Goal: Task Accomplishment & Management: Manage account settings

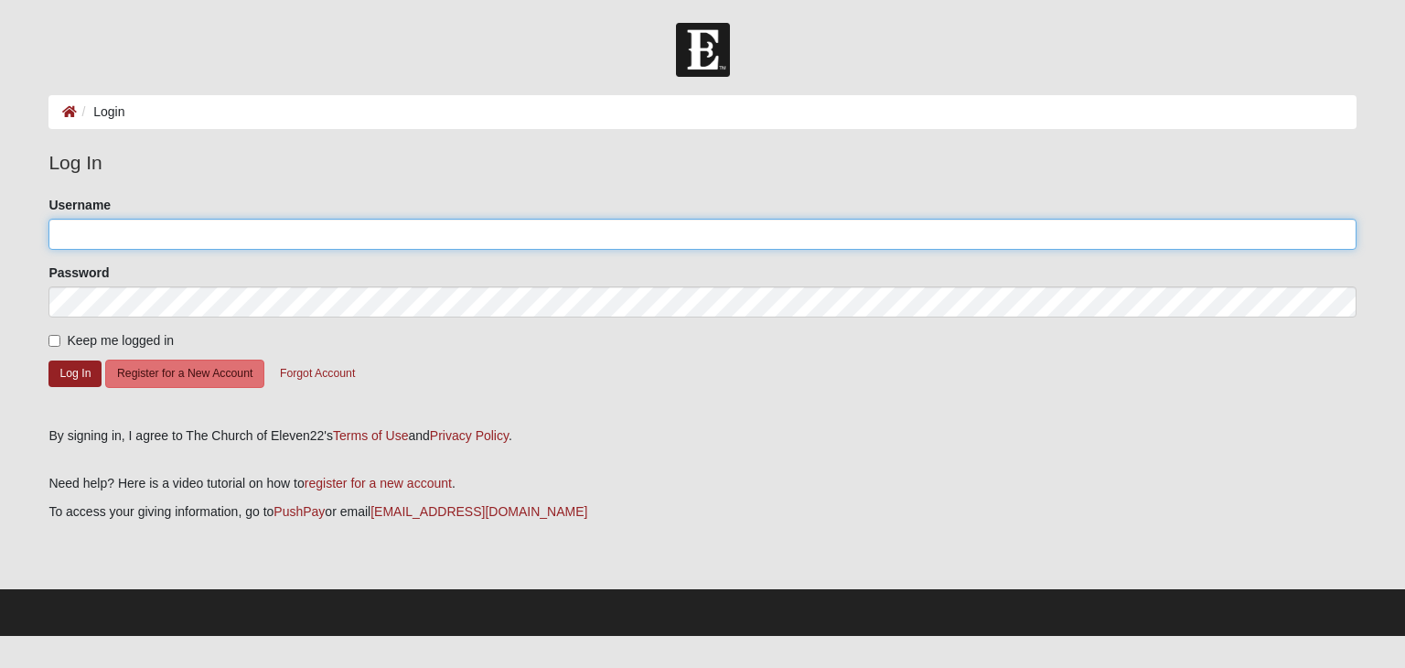
click at [435, 228] on input "Username" at bounding box center [702, 234] width 1308 height 31
click at [218, 229] on input "Username" at bounding box center [702, 234] width 1308 height 31
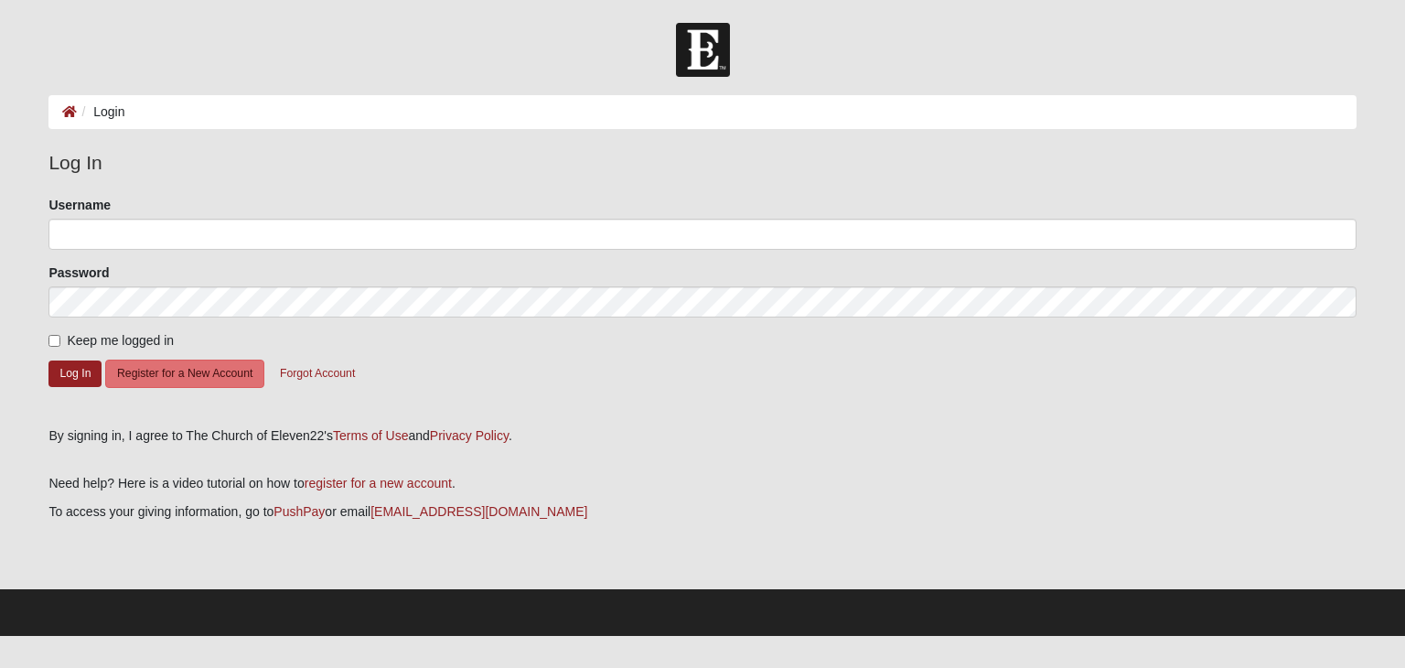
click at [293, 151] on legend "Log In" at bounding box center [702, 162] width 1308 height 29
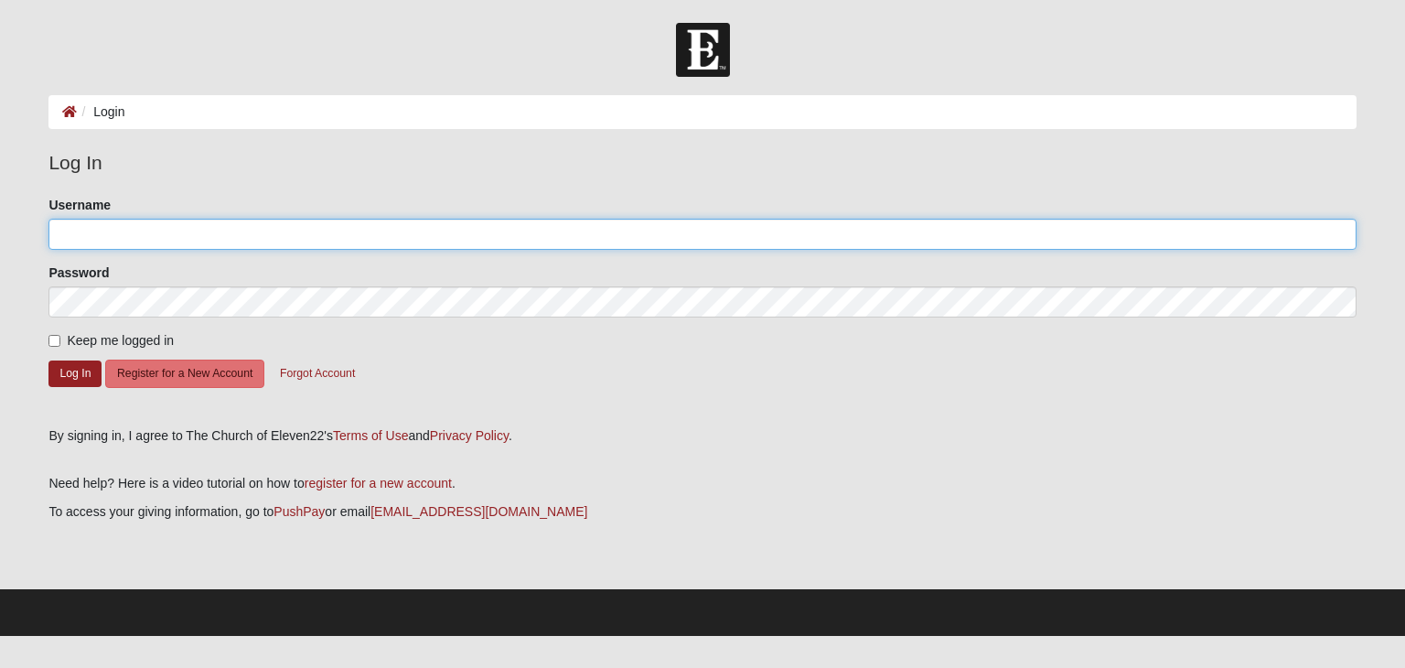
click at [253, 240] on input "Username" at bounding box center [702, 234] width 1308 height 31
type input "[EMAIL_ADDRESS][DOMAIN_NAME]"
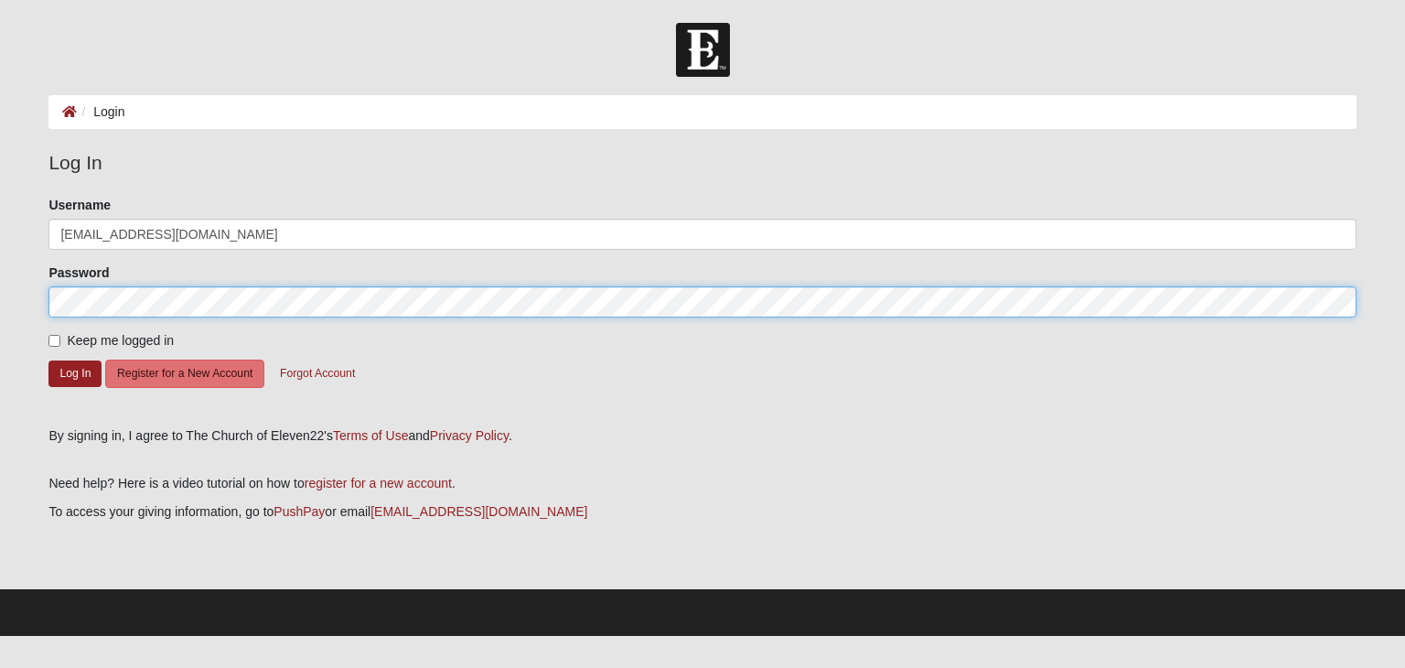
click at [48, 361] on button "Log In" at bounding box center [74, 374] width 53 height 27
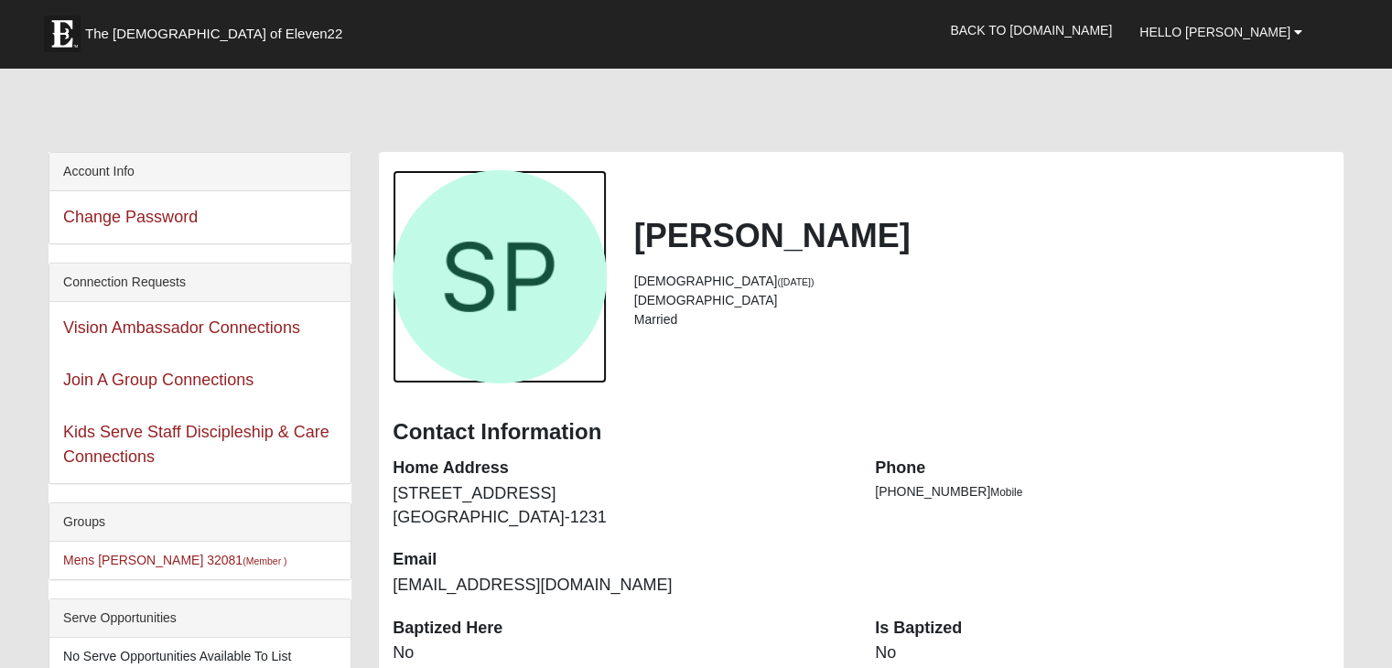
click at [468, 258] on div "View Fullsize Photo" at bounding box center [499, 276] width 213 height 213
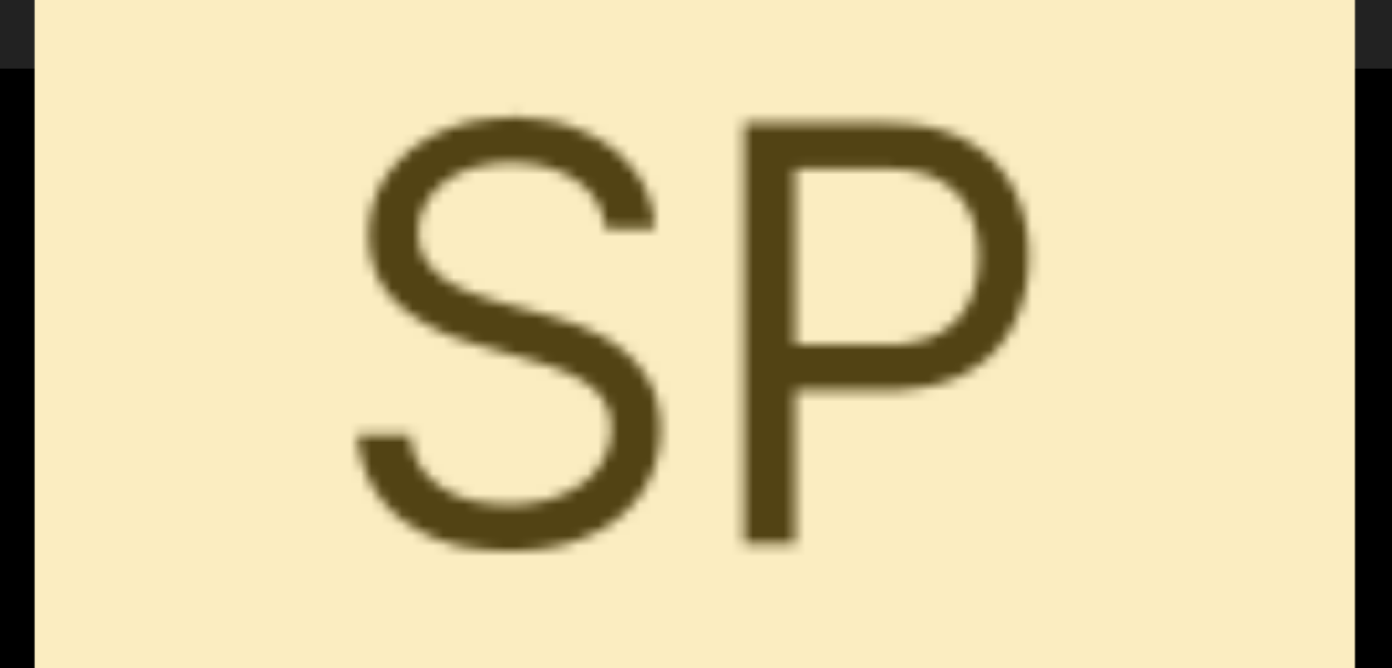
click at [468, 258] on div "View Fullsize Photo" at bounding box center [696, 334] width 1322 height 1322
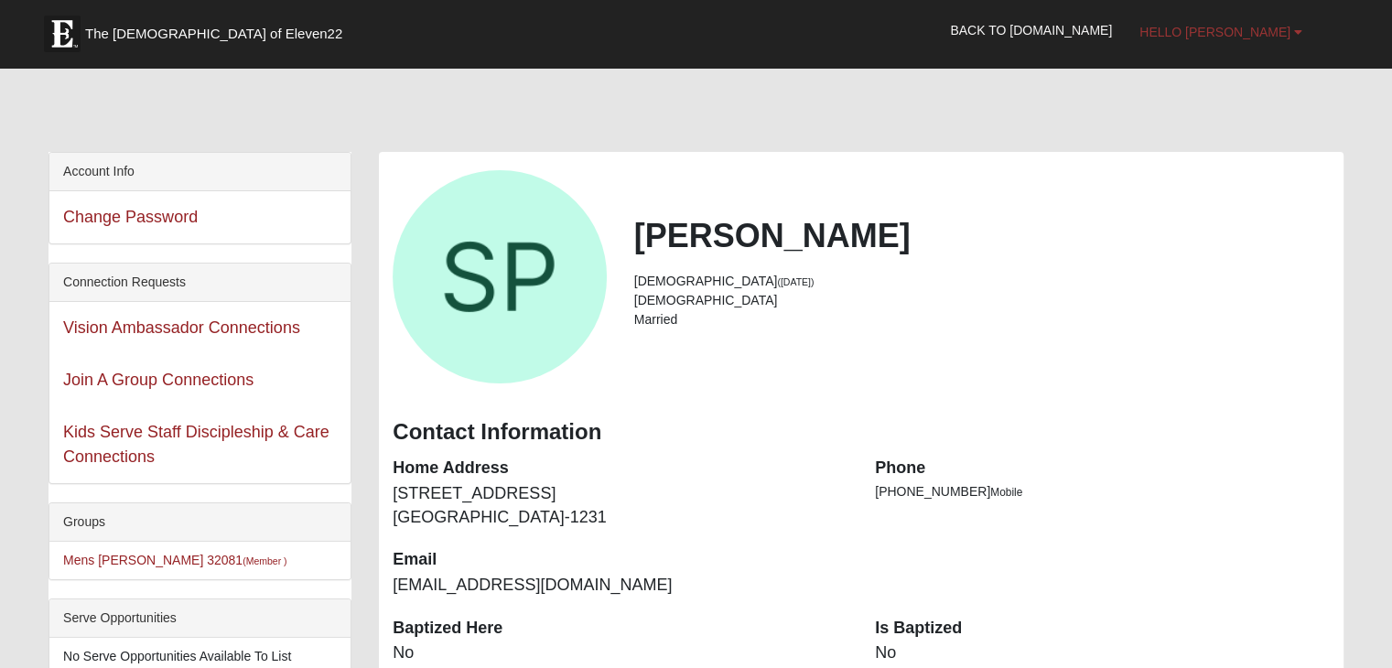
click at [1294, 27] on b at bounding box center [1298, 32] width 8 height 13
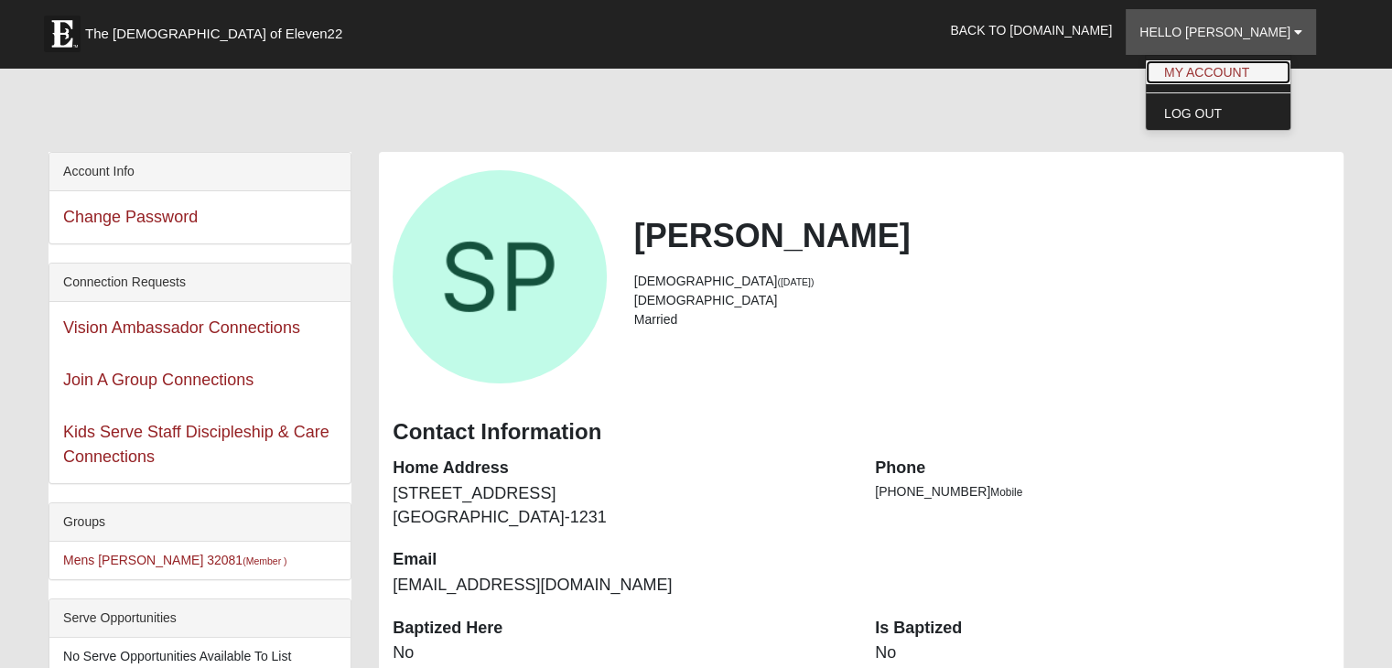
click at [1248, 74] on link "My Account" at bounding box center [1218, 72] width 145 height 24
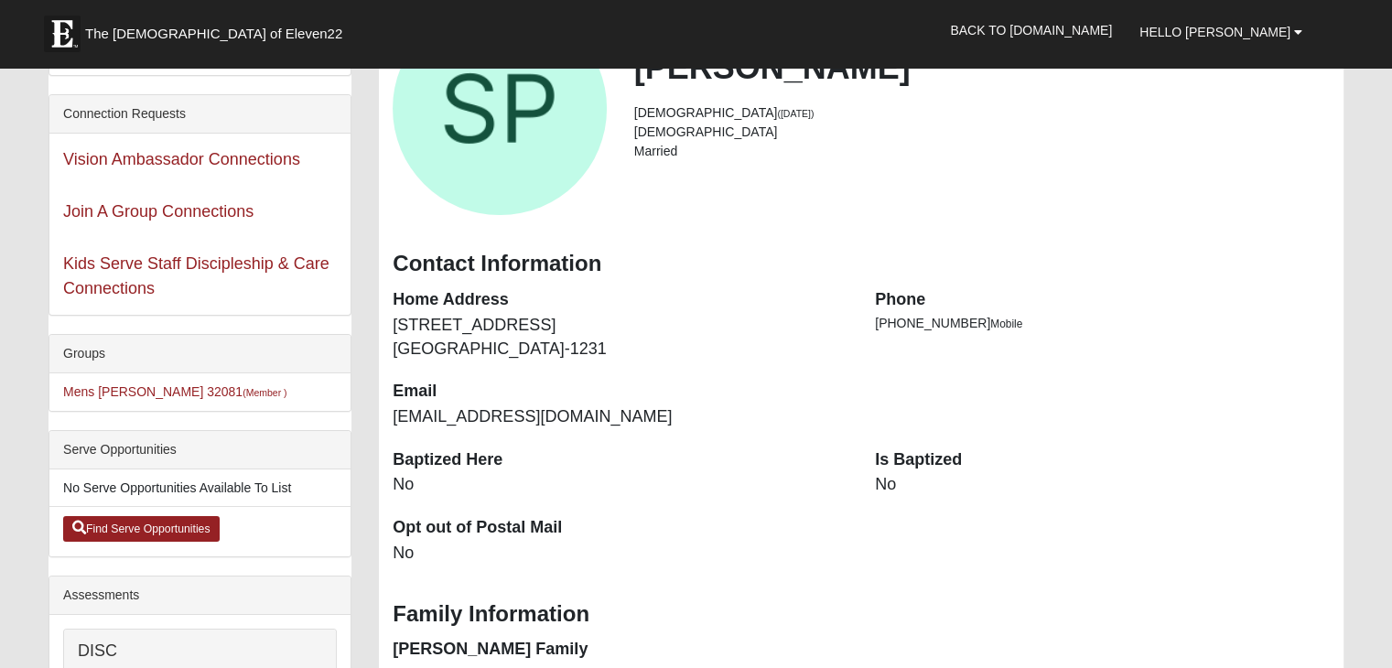
scroll to position [172, 0]
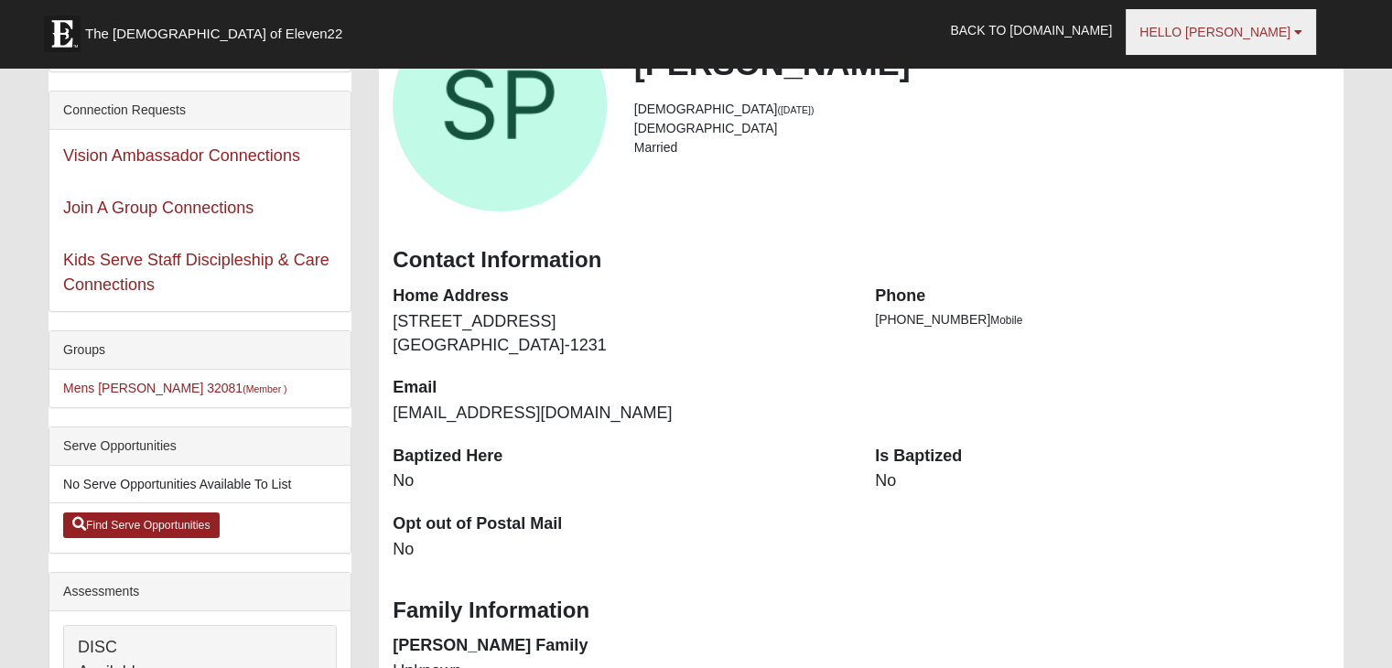
click at [1280, 29] on span "Hello [PERSON_NAME]" at bounding box center [1214, 32] width 151 height 15
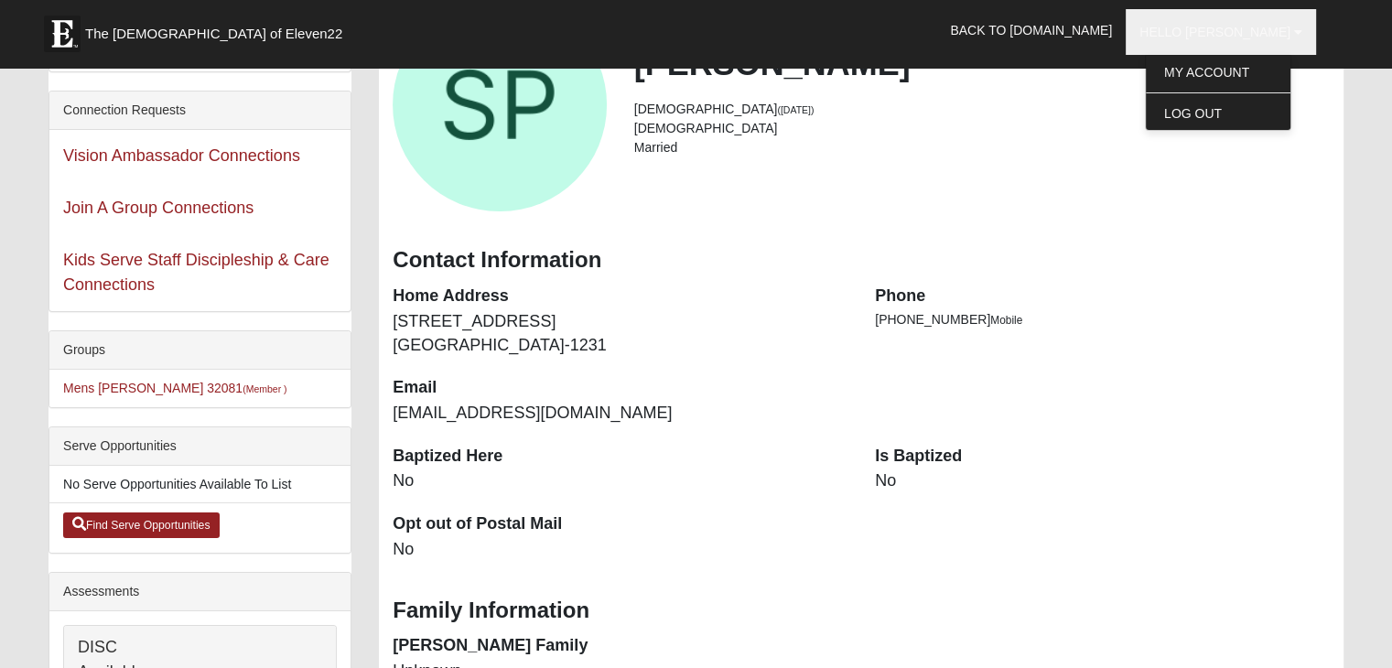
click at [1173, 389] on div "Contact Information Home Address 384 Settlers Landing Dr Ponte Vedra, FL 32081-…" at bounding box center [861, 337] width 964 height 213
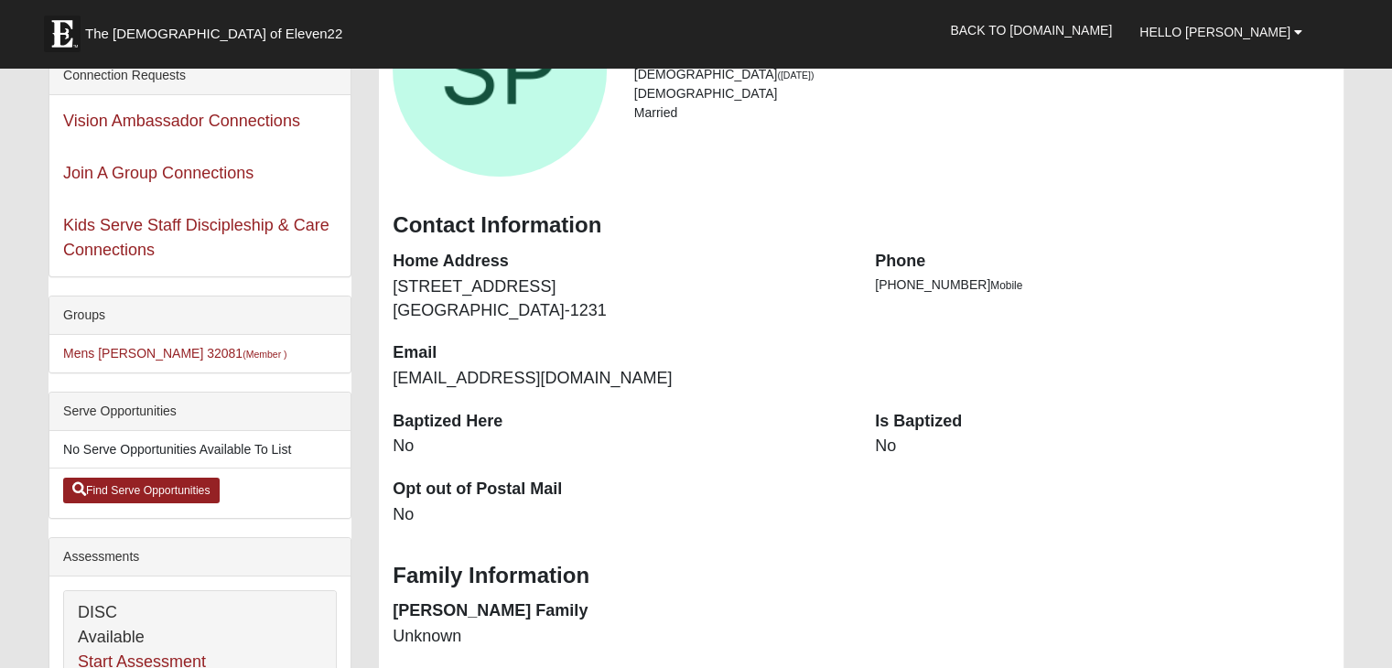
scroll to position [344, 0]
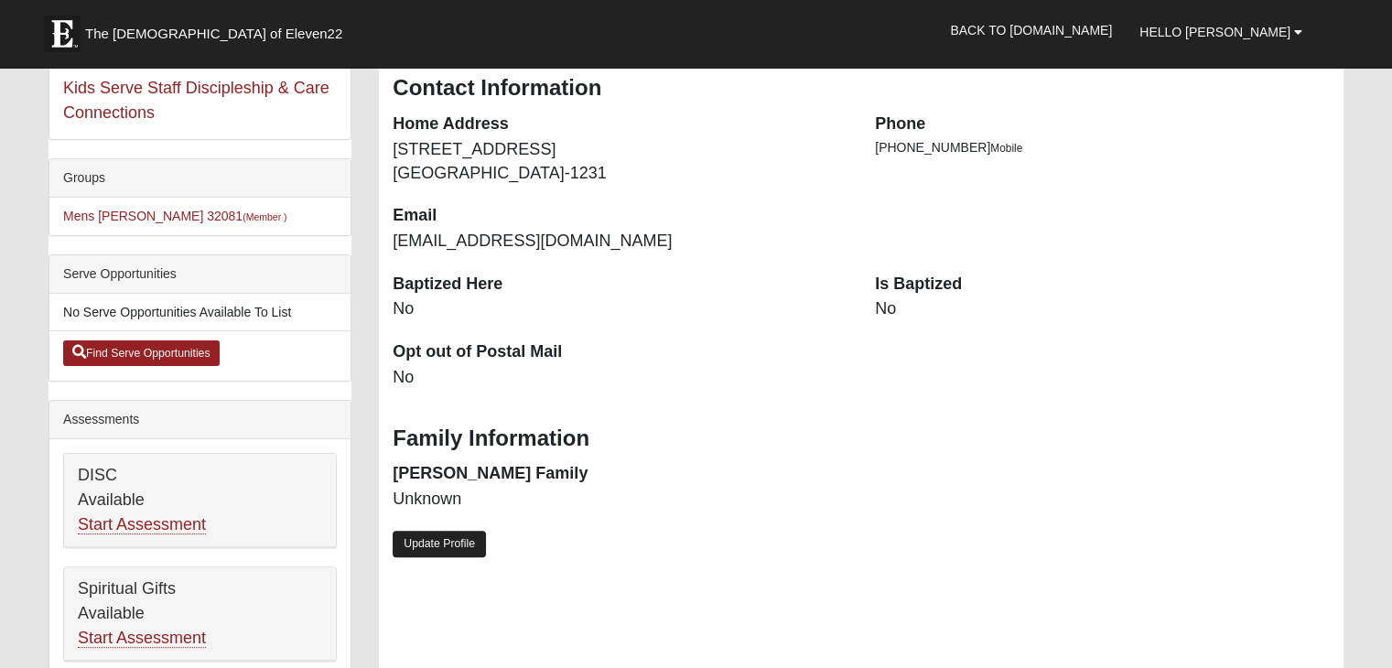
click at [454, 536] on link "Update Profile" at bounding box center [439, 544] width 93 height 27
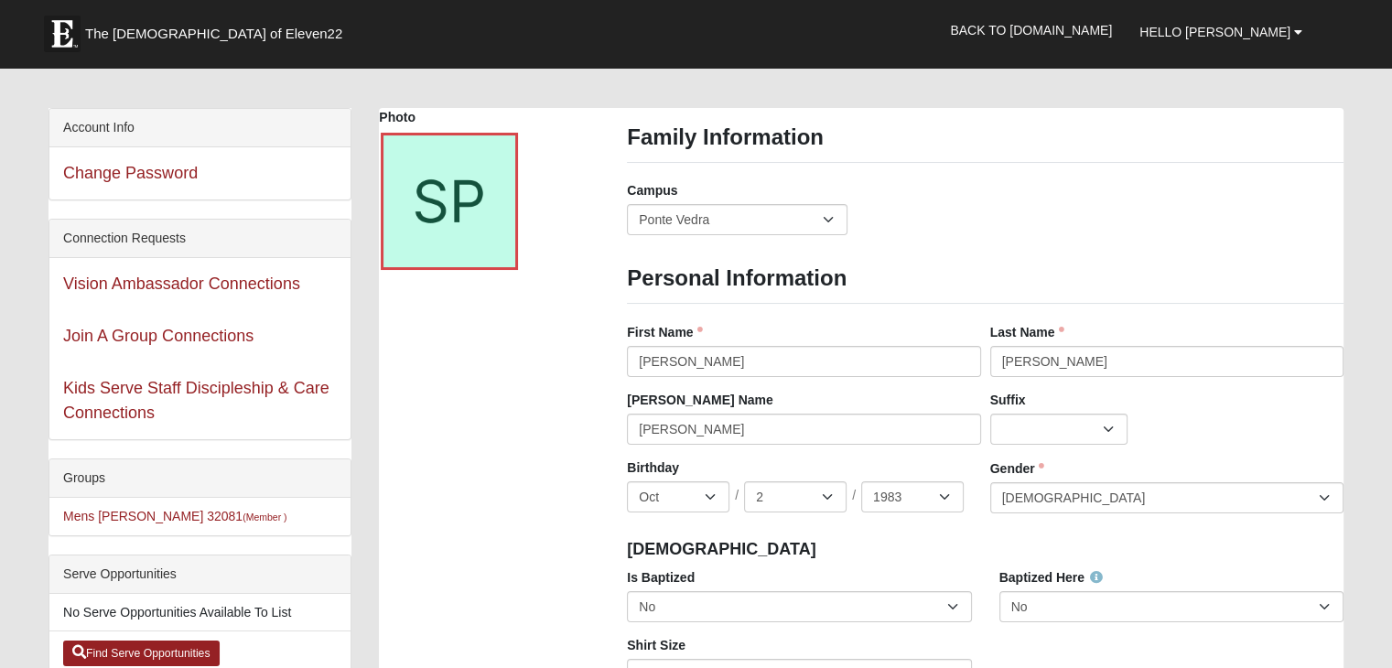
scroll to position [0, 0]
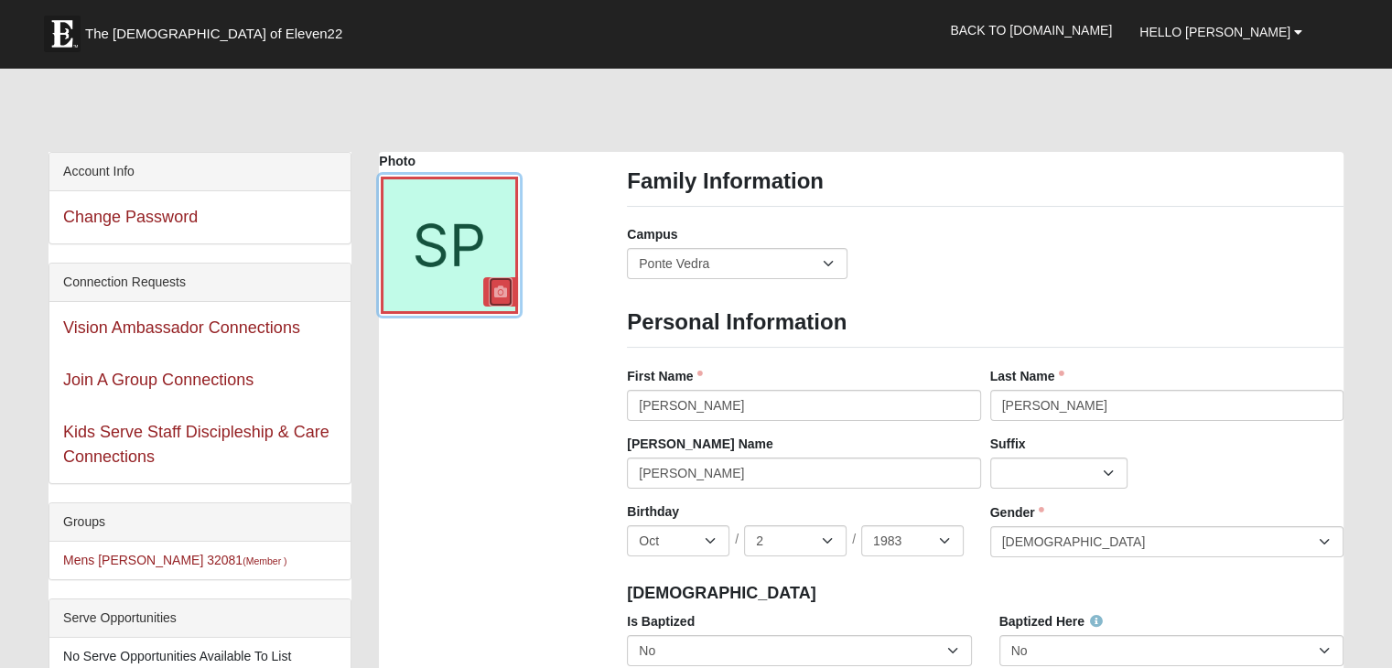
click at [507, 286] on link at bounding box center [501, 291] width 24 height 29
click at [498, 299] on link at bounding box center [501, 291] width 24 height 29
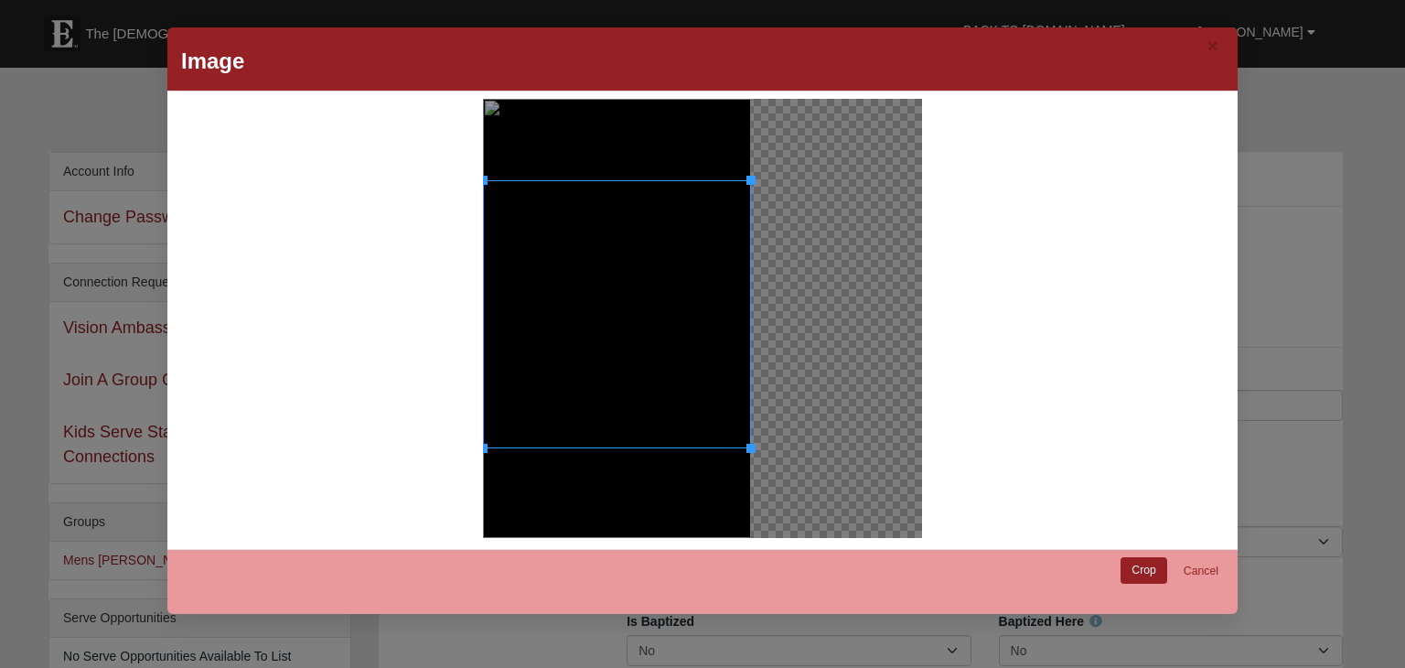
drag, startPoint x: 615, startPoint y: 185, endPoint x: 618, endPoint y: 266, distance: 81.5
click at [618, 266] on div at bounding box center [617, 314] width 268 height 268
drag, startPoint x: 617, startPoint y: 447, endPoint x: 617, endPoint y: 469, distance: 22.0
click at [617, 469] on div at bounding box center [617, 318] width 268 height 439
drag, startPoint x: 662, startPoint y: 447, endPoint x: 666, endPoint y: 475, distance: 27.7
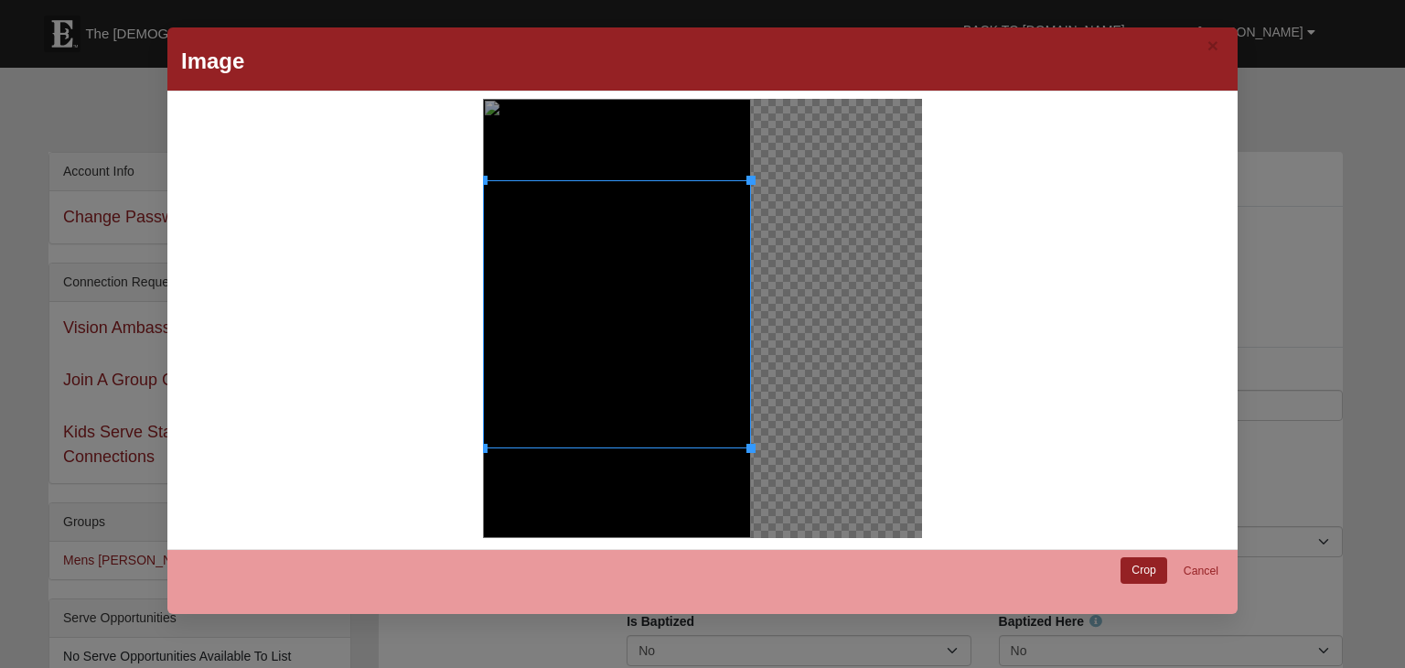
click at [666, 475] on div at bounding box center [617, 318] width 268 height 439
drag, startPoint x: 616, startPoint y: 323, endPoint x: 630, endPoint y: 326, distance: 14.0
click at [630, 326] on div at bounding box center [617, 317] width 268 height 268
click at [1135, 575] on link "Crop" at bounding box center [1144, 570] width 47 height 27
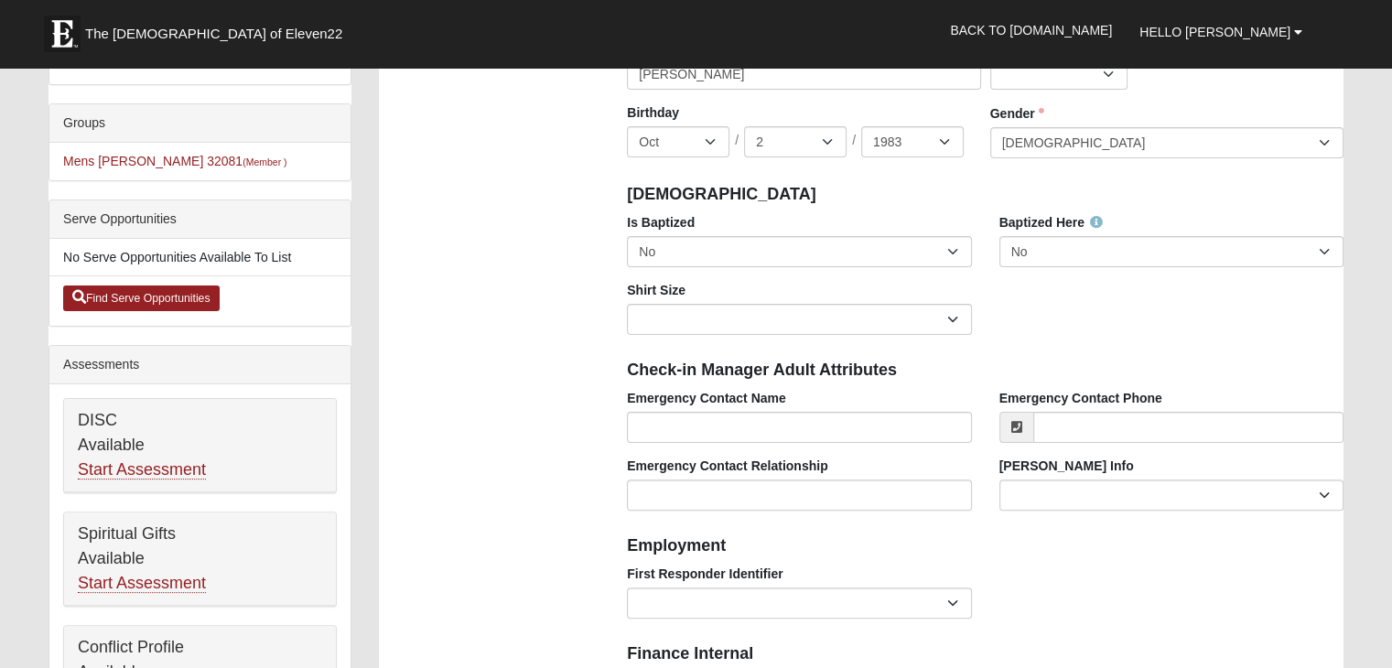
scroll to position [399, 0]
click at [731, 426] on input "Emergency Contact Name" at bounding box center [799, 427] width 344 height 31
type input "[PERSON_NAME]"
click at [1155, 437] on input "Emergency Contact Phone" at bounding box center [1188, 427] width 310 height 31
type input "[PHONE_NUMBER]"
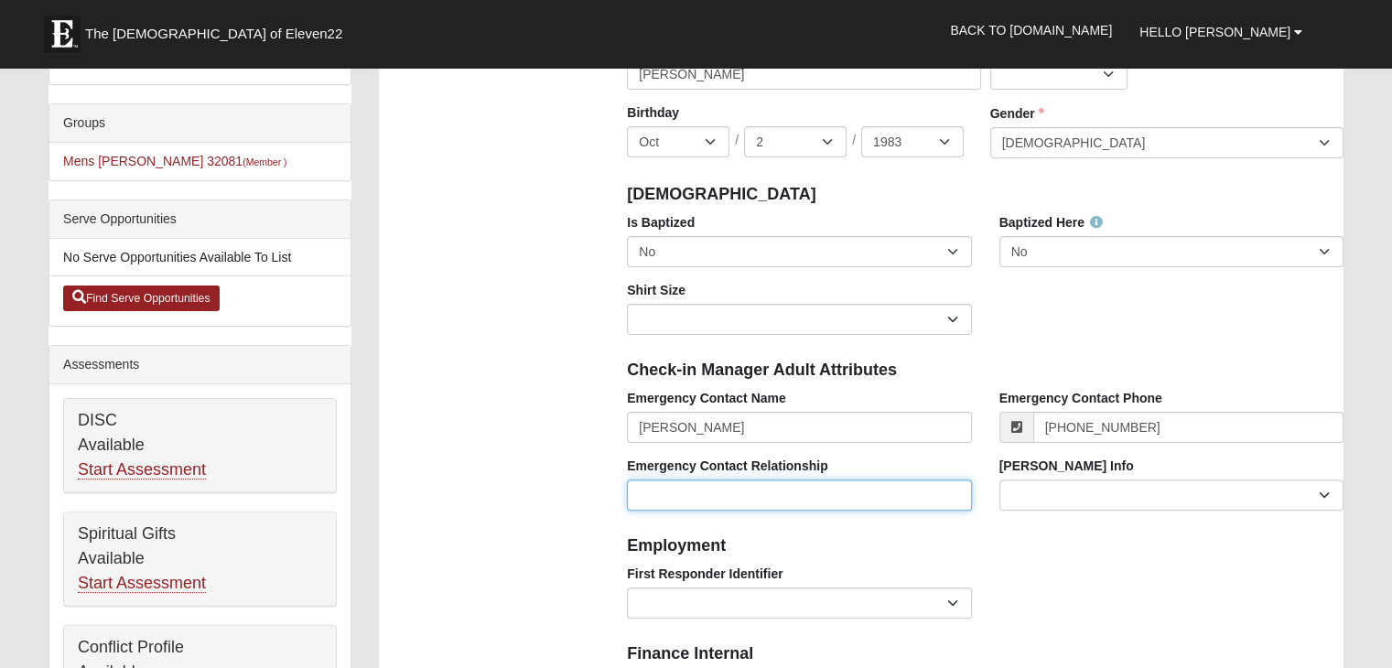
click at [673, 493] on input "Emergency Contact Relationship" at bounding box center [799, 494] width 344 height 31
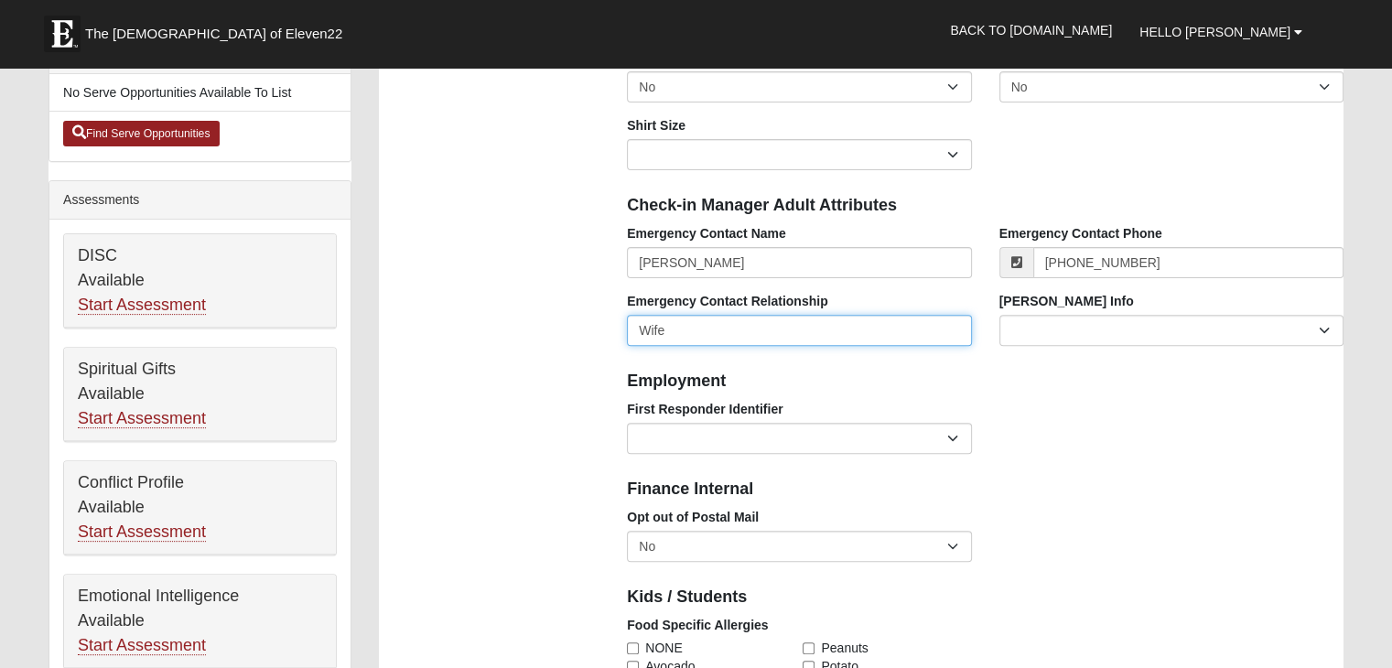
type input "Wife"
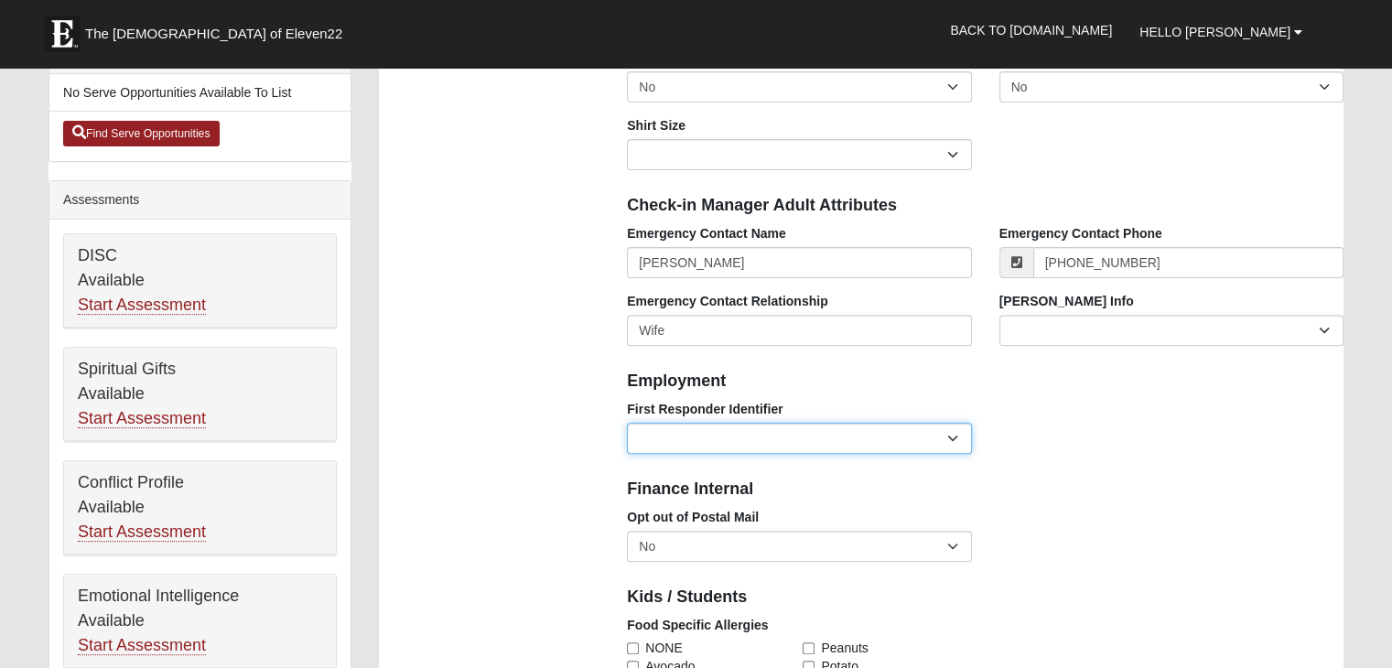
click at [951, 436] on select "EMT | Paramedic | Medical Firefighter | Fire Department Police Officer | Sherif…" at bounding box center [799, 438] width 344 height 31
select select "2462"
click at [627, 423] on select "EMT | Paramedic | Medical Firefighter | Fire Department Police Officer | Sherif…" at bounding box center [799, 438] width 344 height 31
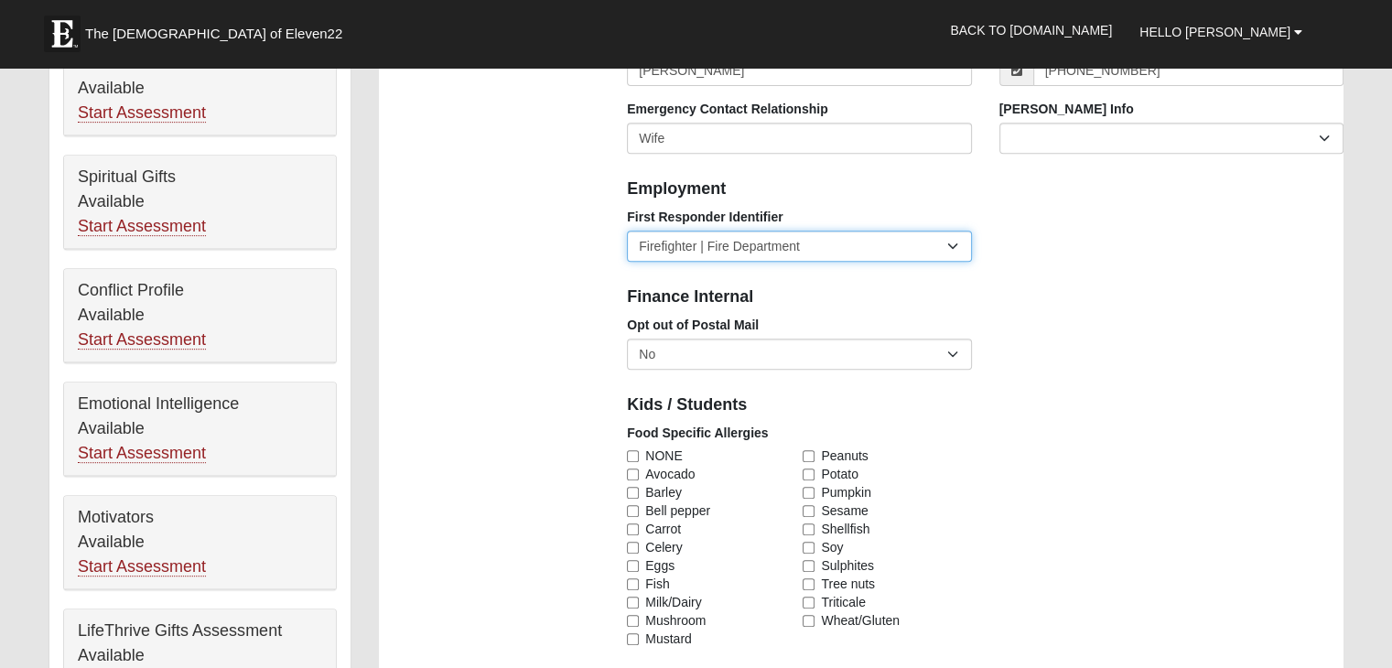
scroll to position [758, 0]
click at [953, 250] on select "EMT | Paramedic | Medical Firefighter | Fire Department Police Officer | Sherif…" at bounding box center [799, 244] width 344 height 31
select select
click at [627, 229] on select "EMT | Paramedic | Medical Firefighter | Fire Department Police Officer | Sherif…" at bounding box center [799, 244] width 344 height 31
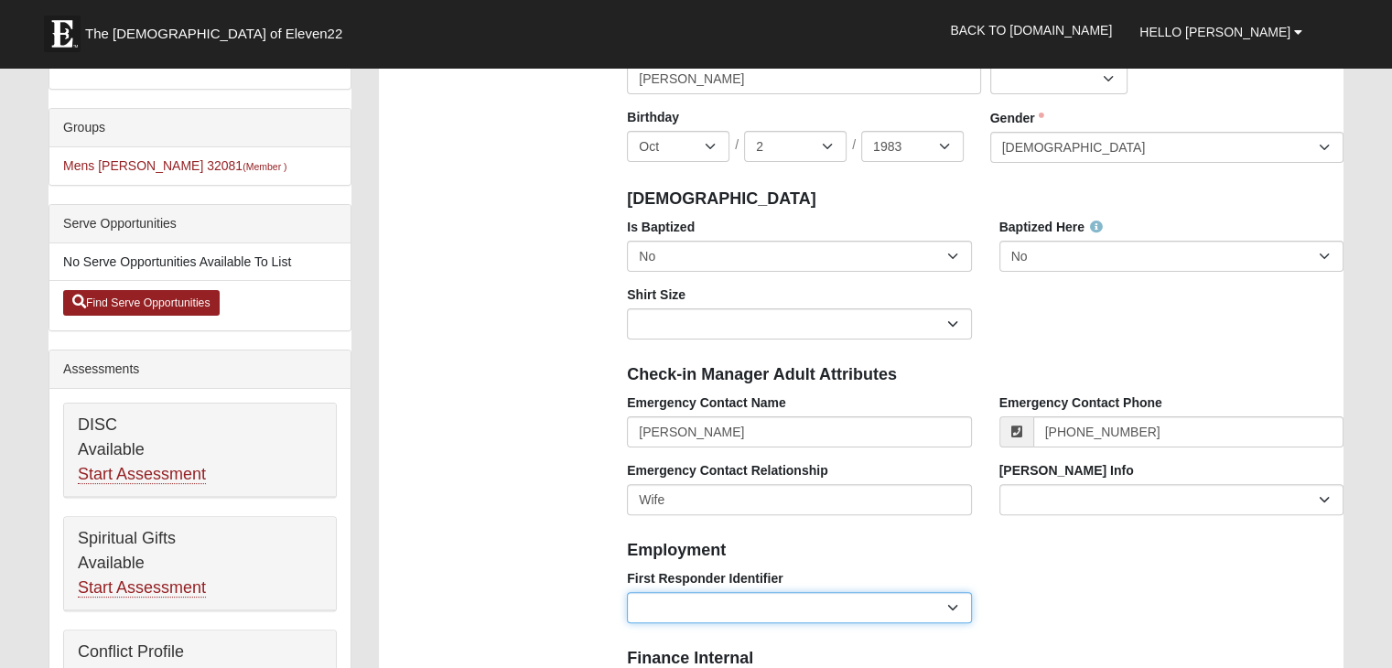
scroll to position [392, 0]
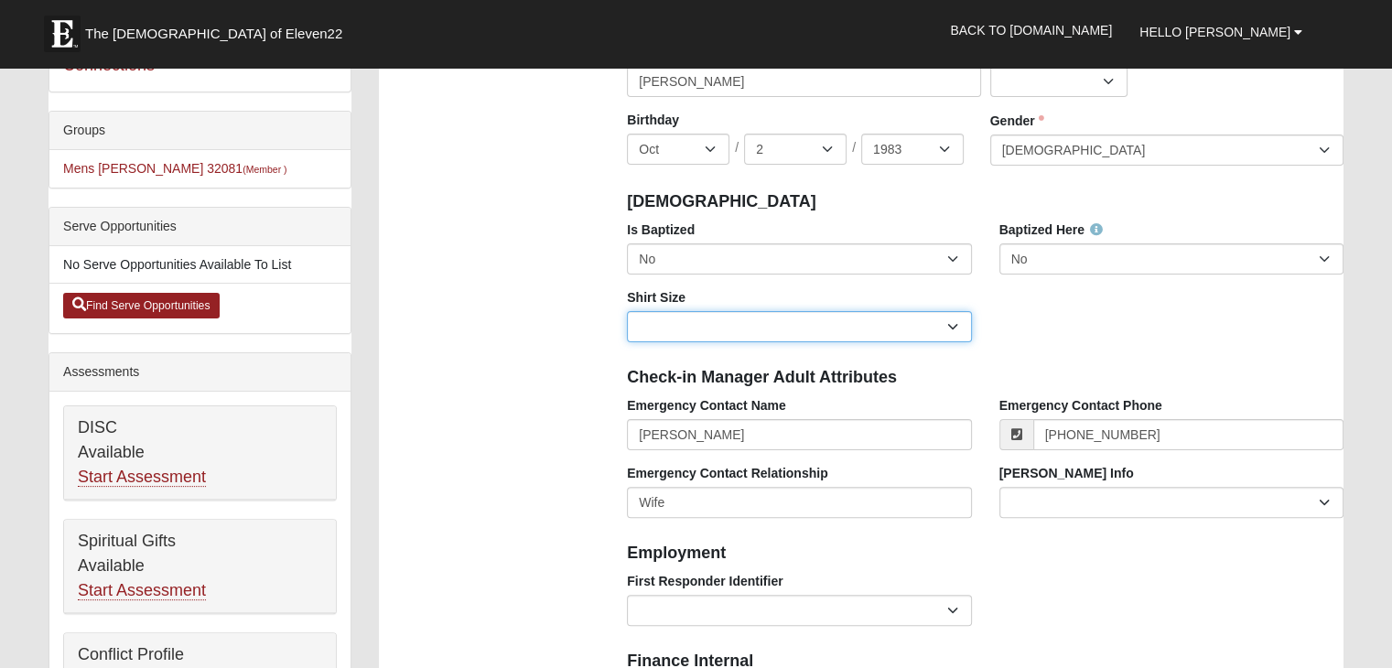
click at [955, 332] on select "Adult Small Adult Medium Adult Large Adult XL Adult XXL Adult 3XL Adult 4XL You…" at bounding box center [799, 326] width 344 height 31
select select "Adult XL"
click at [627, 311] on select "Adult Small Adult Medium Adult Large Adult XL Adult XXL Adult 3XL Adult 4XL You…" at bounding box center [799, 326] width 344 height 31
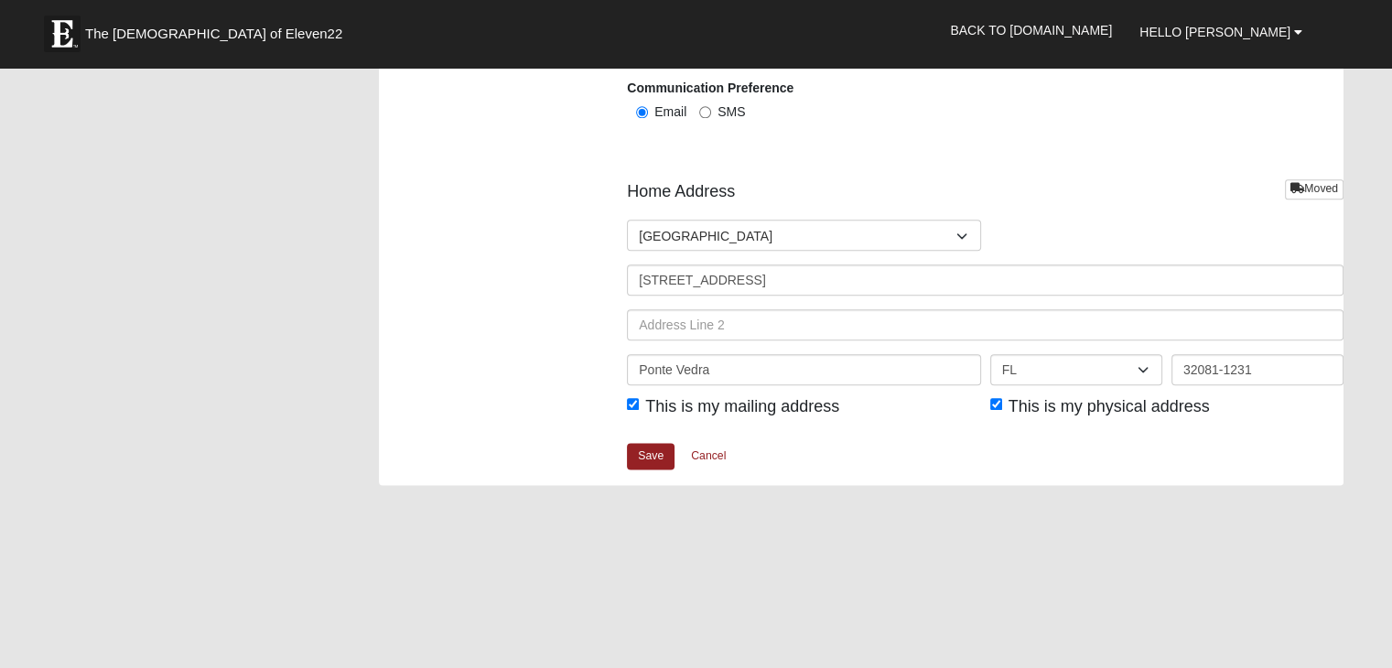
scroll to position [2213, 0]
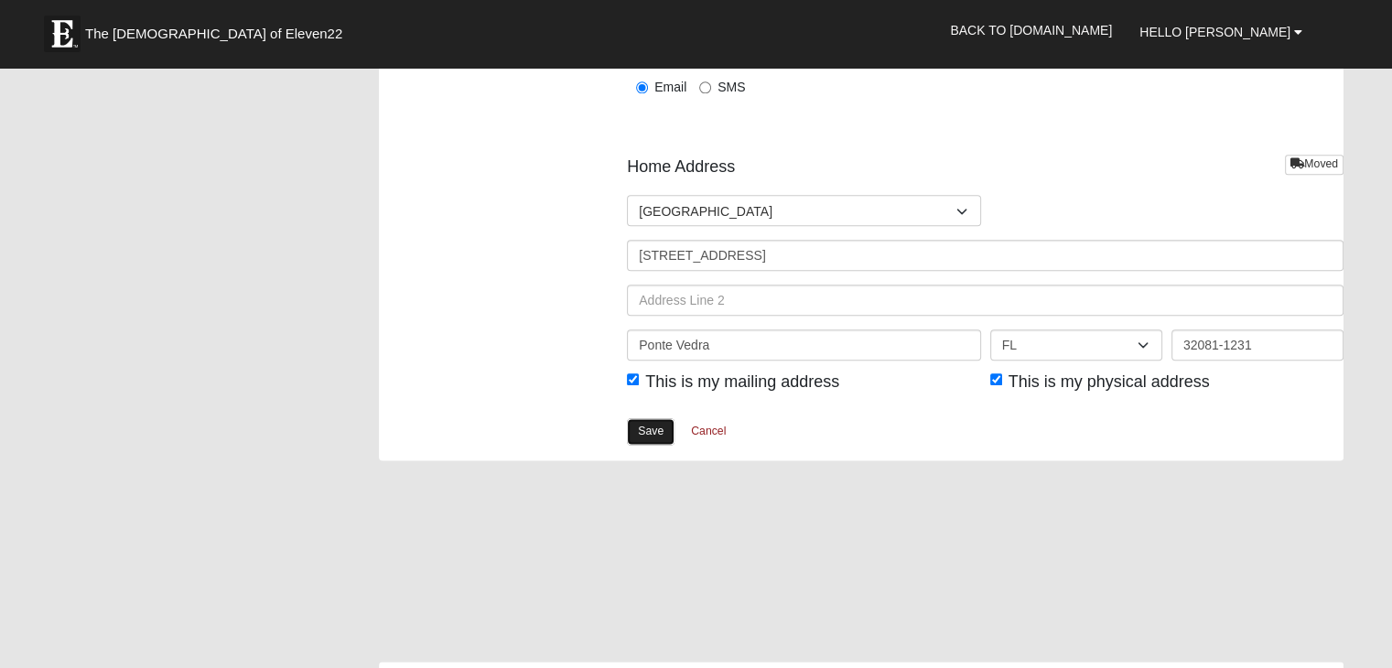
click at [641, 422] on link "Save" at bounding box center [651, 431] width 48 height 27
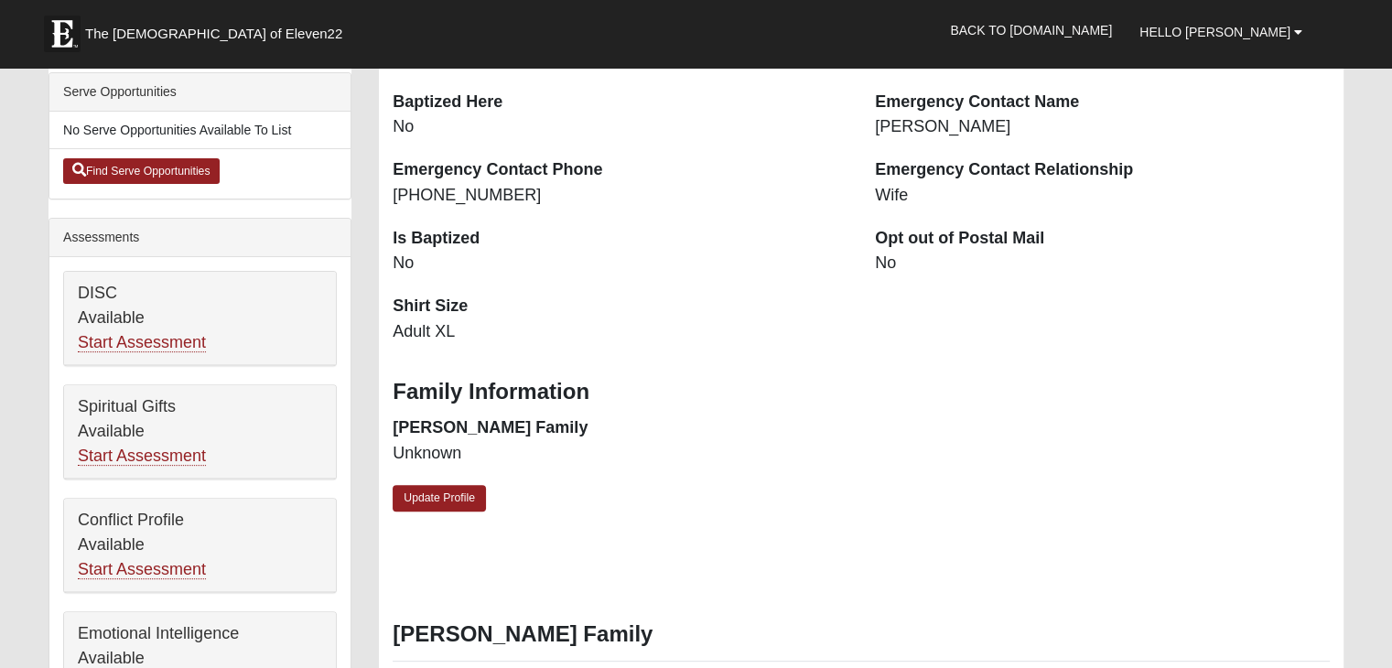
scroll to position [527, 0]
